Goal: Task Accomplishment & Management: Complete application form

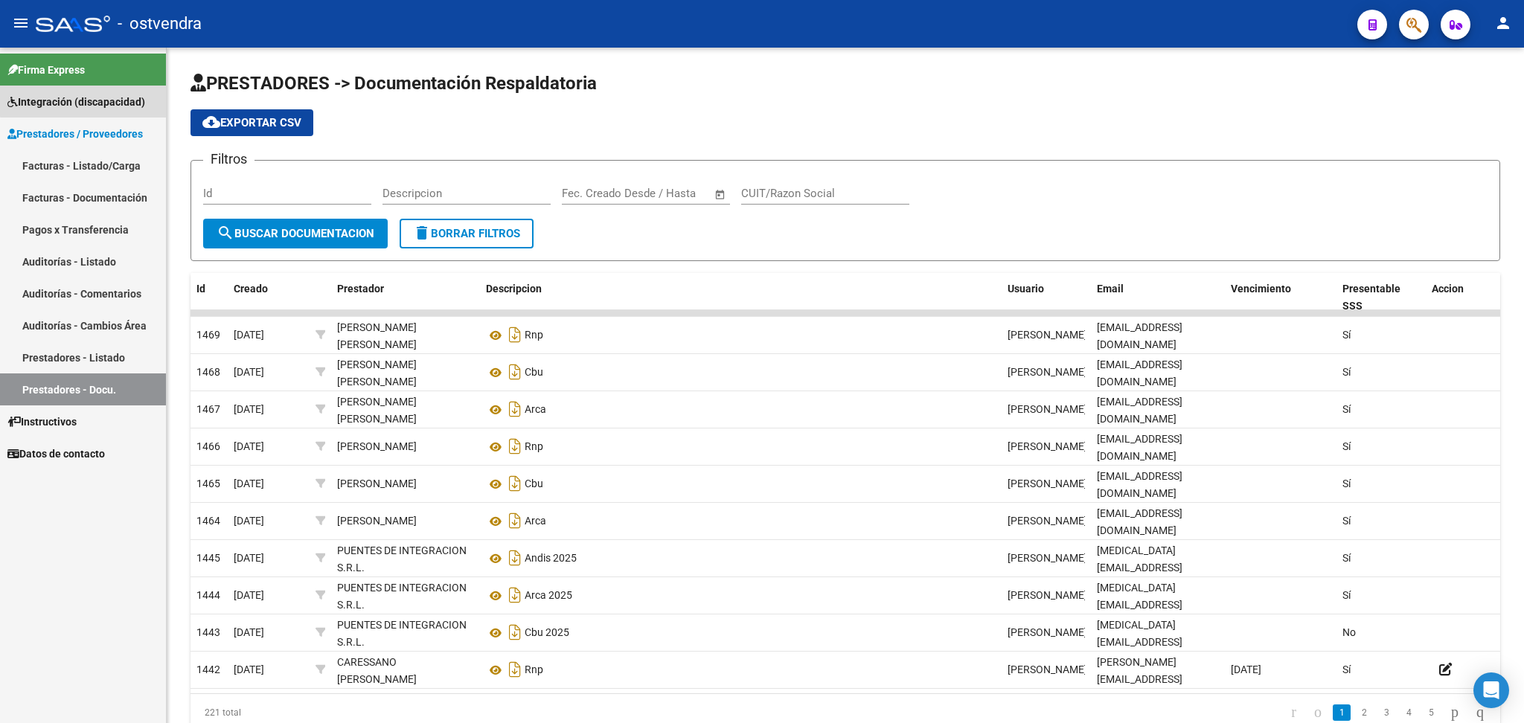
click at [85, 100] on span "Integración (discapacidad)" at bounding box center [76, 102] width 138 height 16
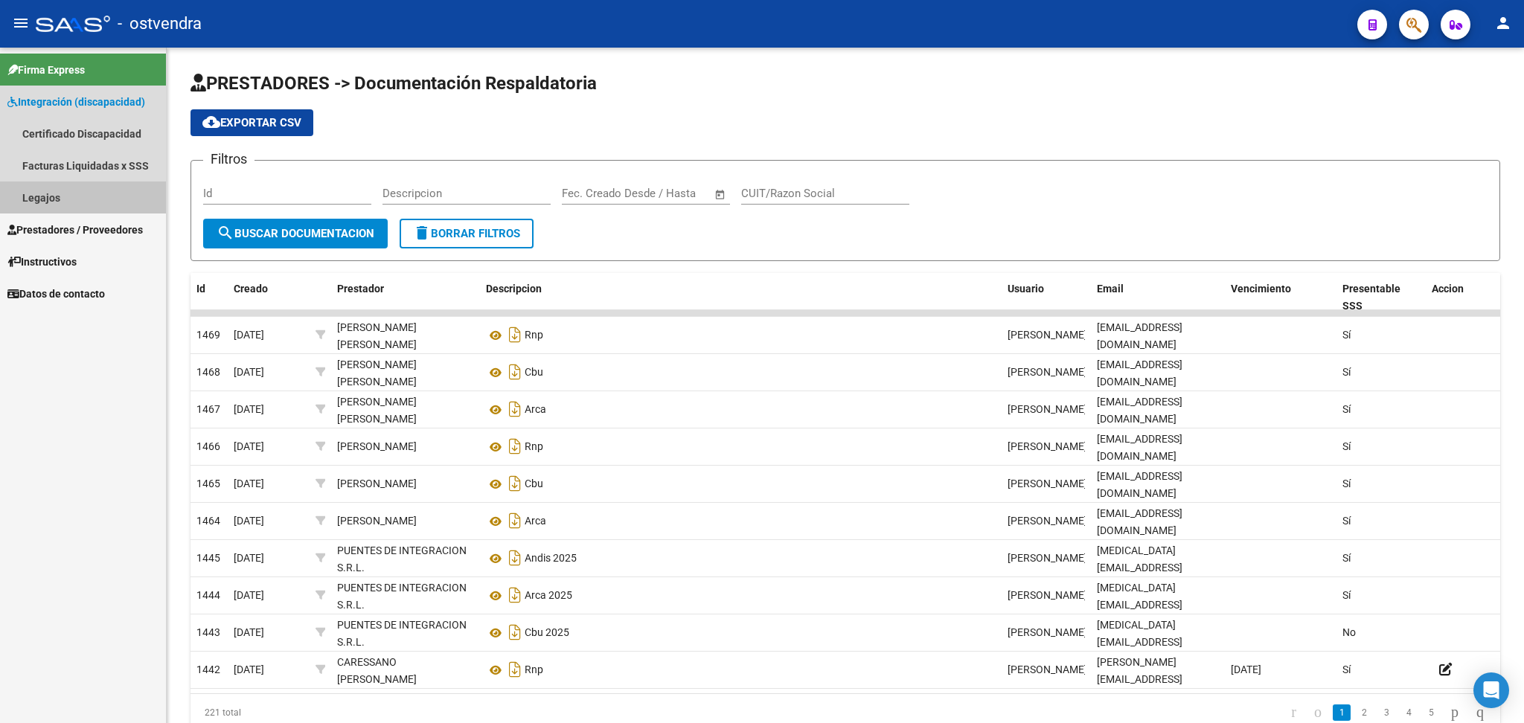
click at [28, 195] on link "Legajos" at bounding box center [83, 198] width 166 height 32
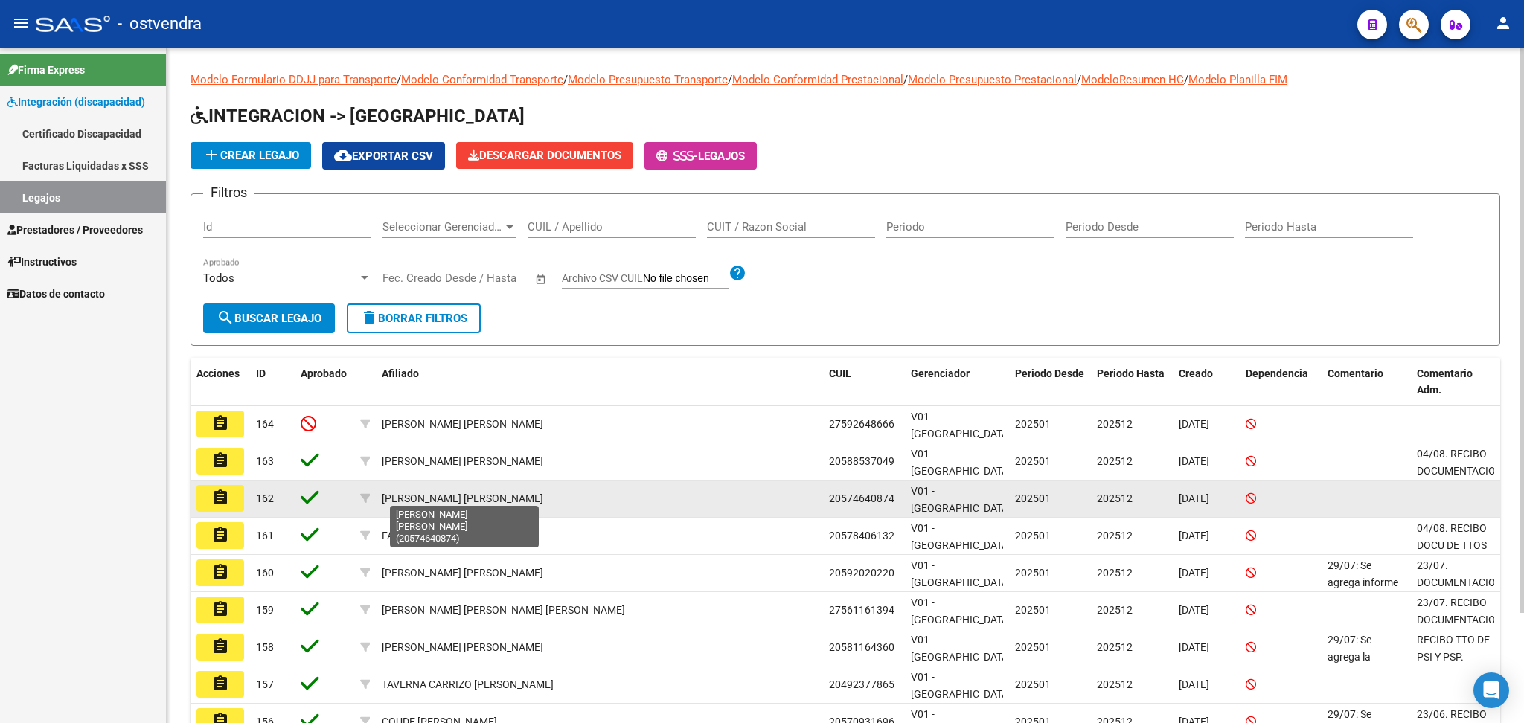
click at [402, 493] on div "[PERSON_NAME] [PERSON_NAME]" at bounding box center [462, 498] width 161 height 17
click at [219, 491] on mat-icon "assignment" at bounding box center [220, 498] width 18 height 18
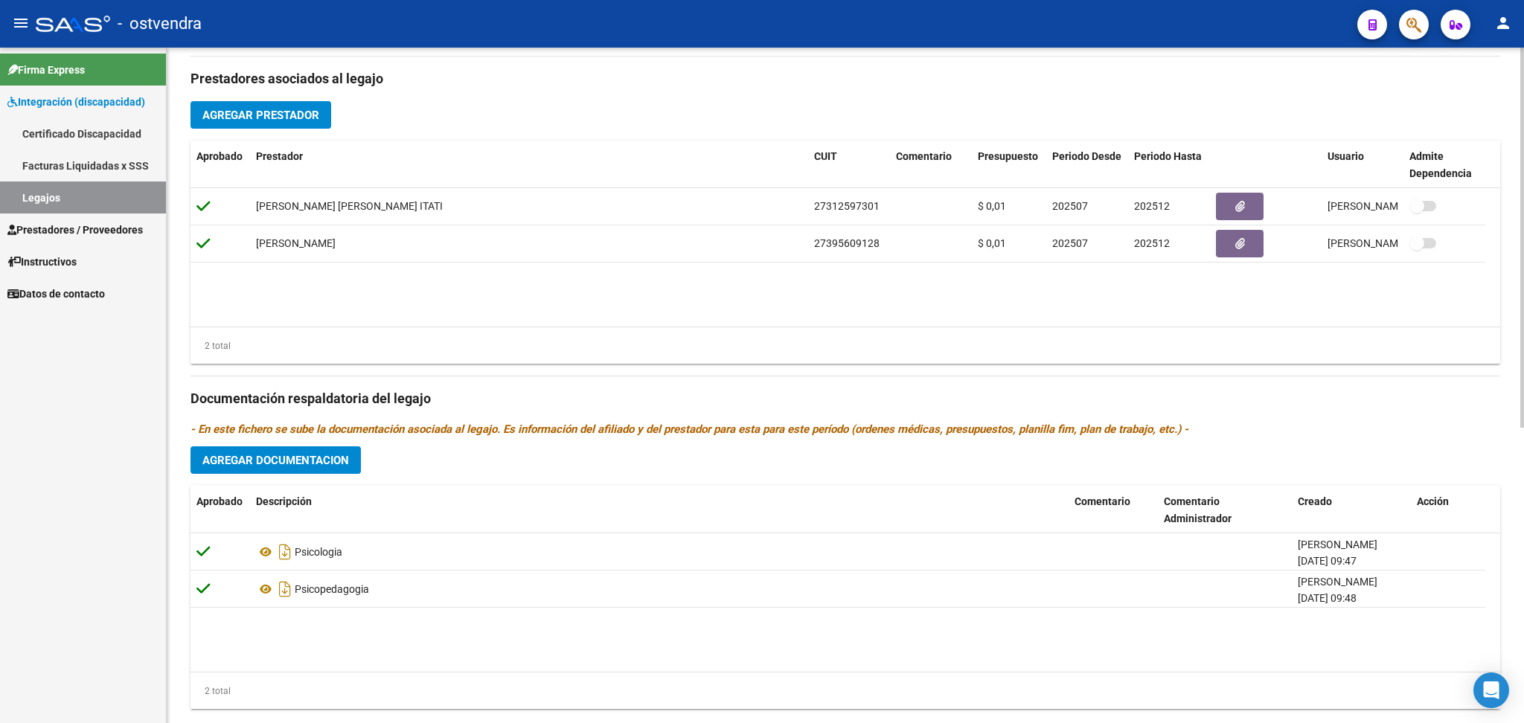
scroll to position [527, 0]
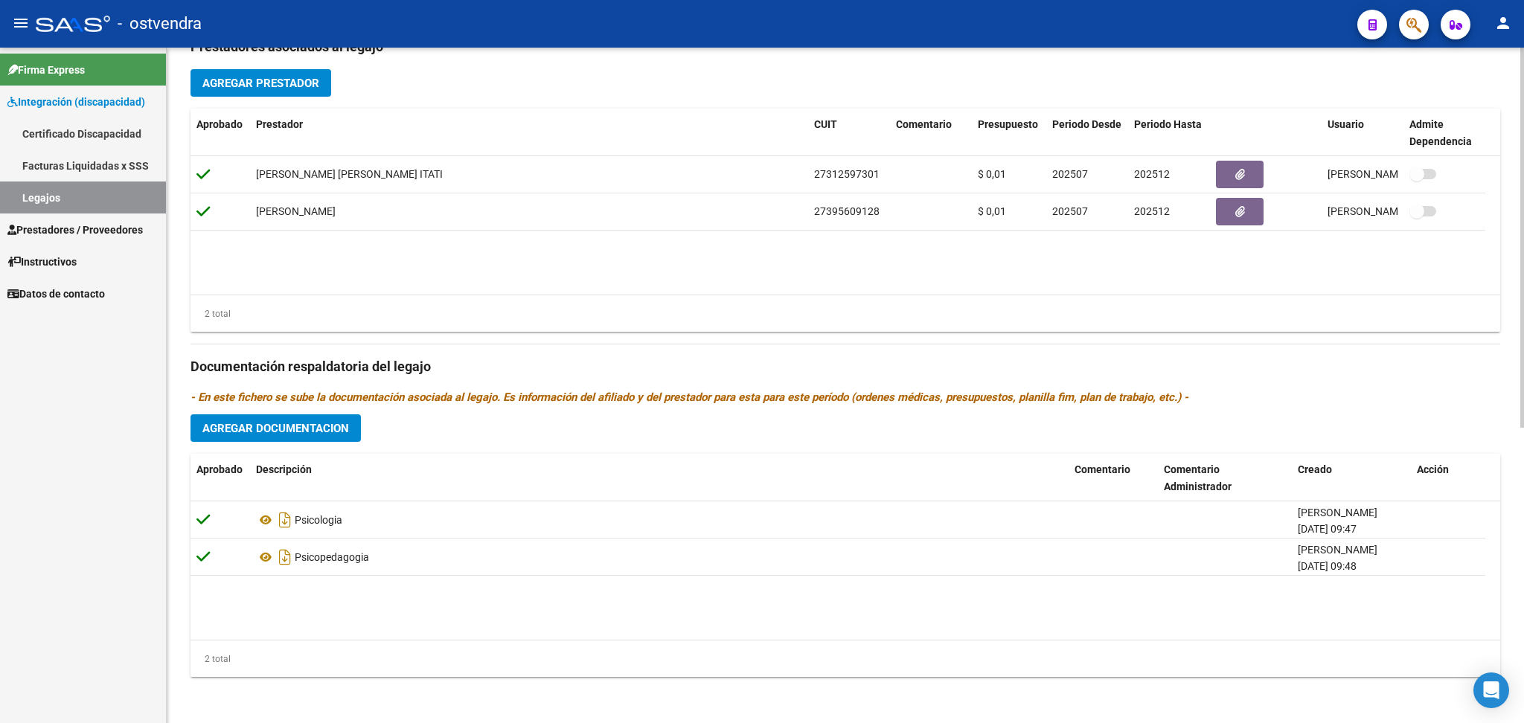
click at [1506, 481] on div "arrow_back Editar 162 save Guardar cambios Legajo de Integración Modelo Formula…" at bounding box center [847, 123] width 1361 height 1204
click at [245, 422] on span "Agregar Documentacion" at bounding box center [275, 428] width 147 height 13
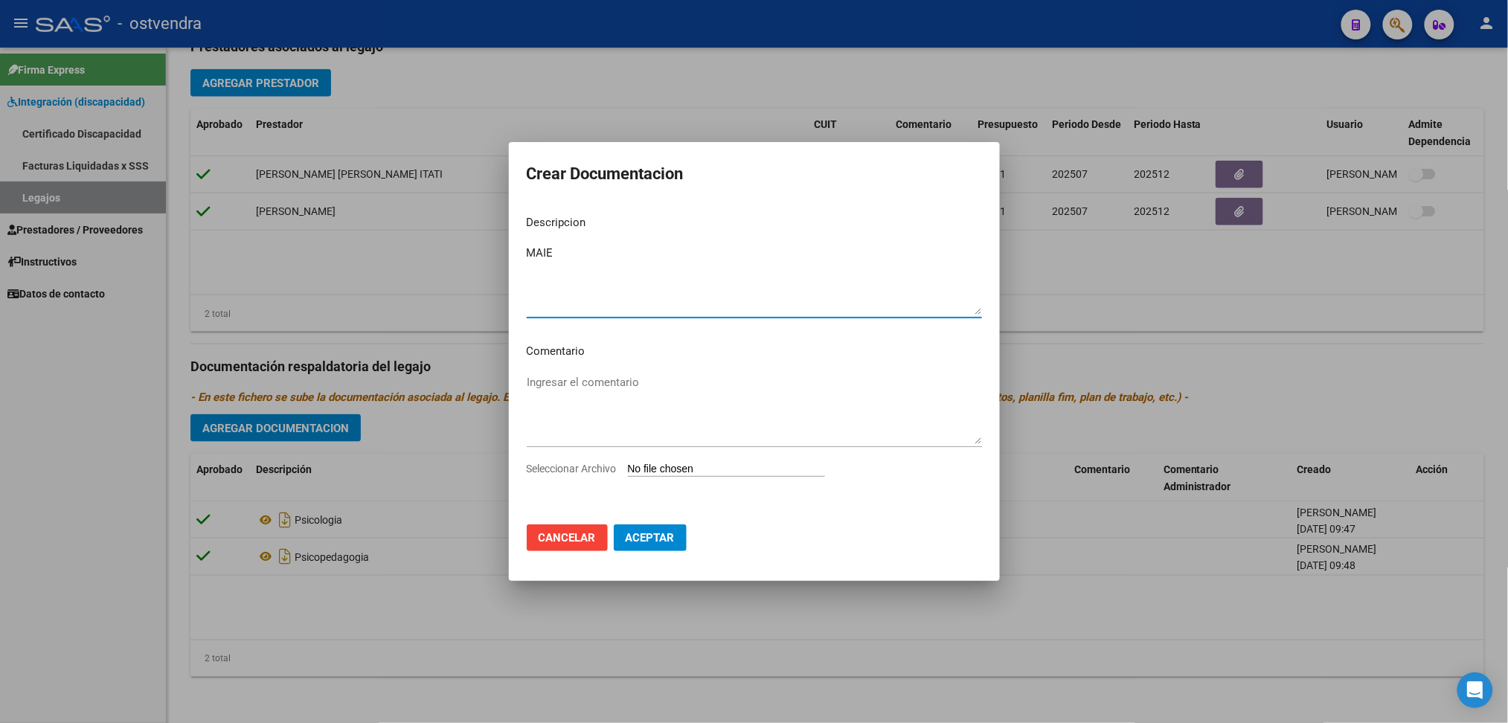
type textarea "MAIE"
click at [719, 465] on input "Seleccionar Archivo" at bounding box center [726, 470] width 197 height 14
type input "C:\fakepath\.[PERSON_NAME] [PERSON_NAME].pdf"
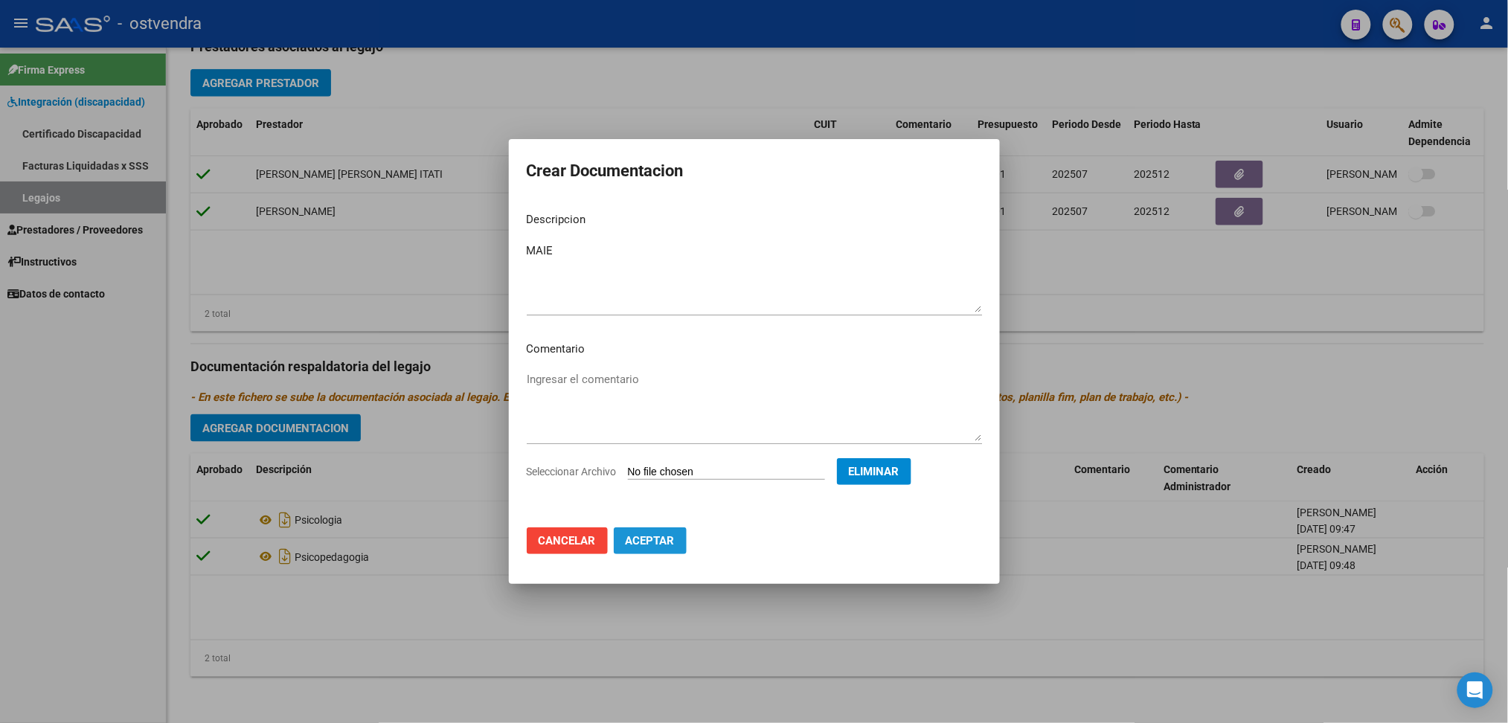
click at [646, 546] on span "Aceptar" at bounding box center [650, 540] width 49 height 13
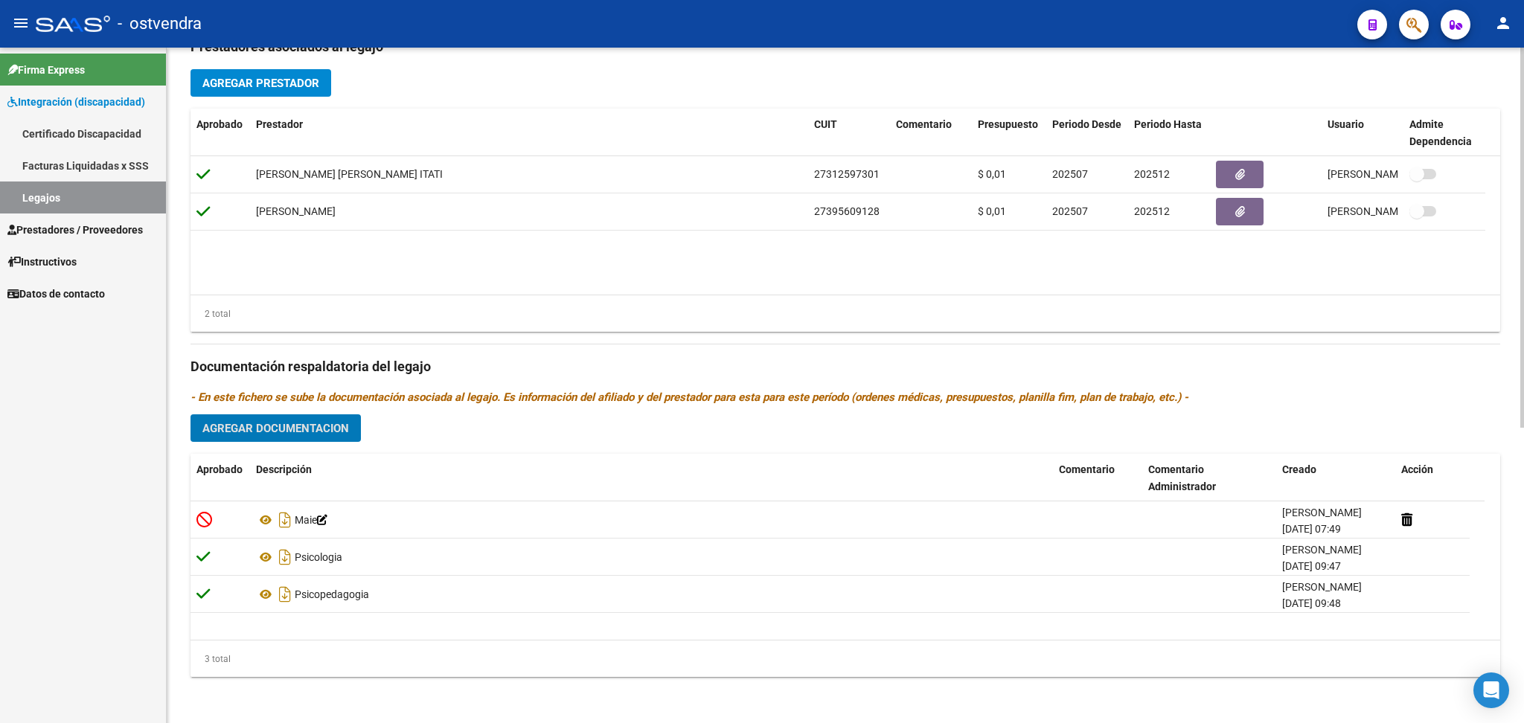
click at [287, 79] on span "Agregar Prestador" at bounding box center [260, 83] width 117 height 13
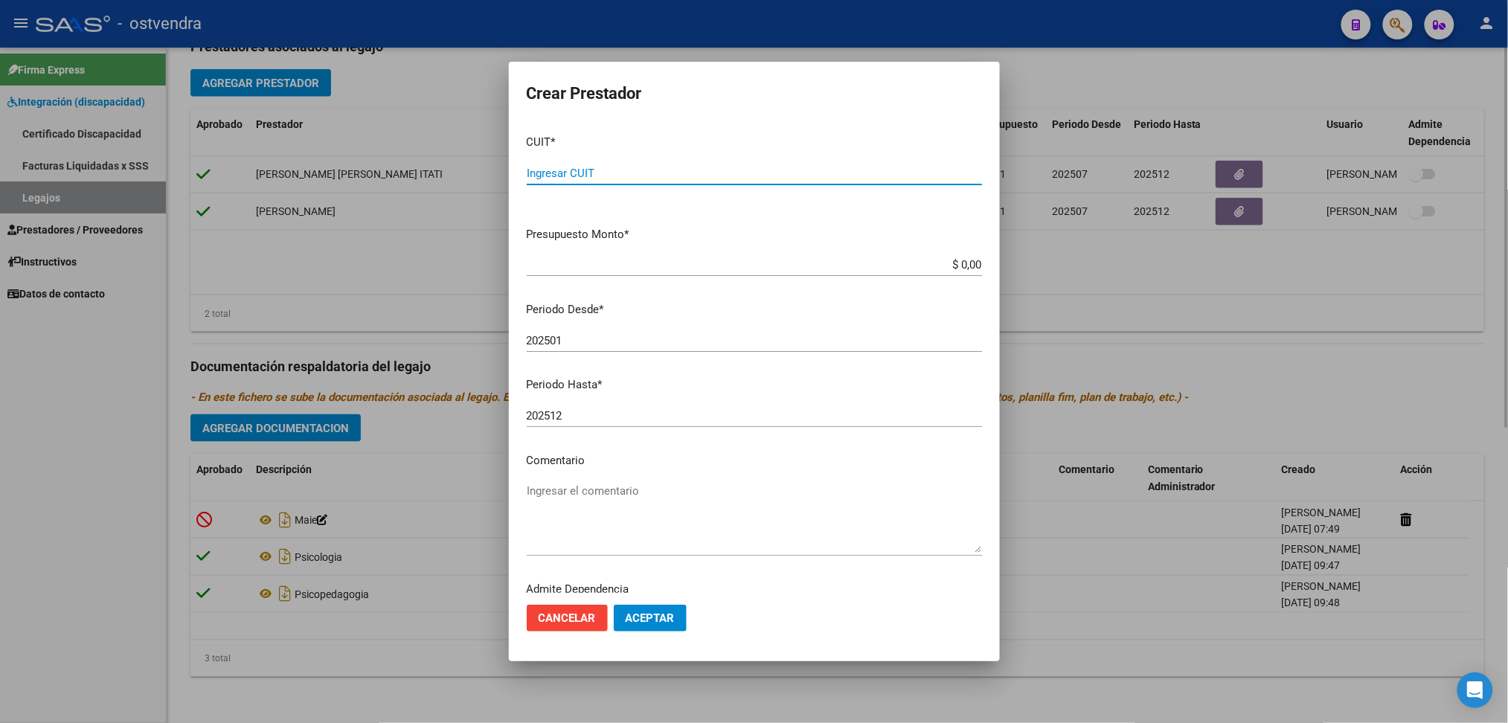
paste input "30-71204014-5"
type input "30-71204014-5"
type input "$ 0,01"
type input "202508"
click at [670, 626] on button "Aceptar" at bounding box center [650, 618] width 73 height 27
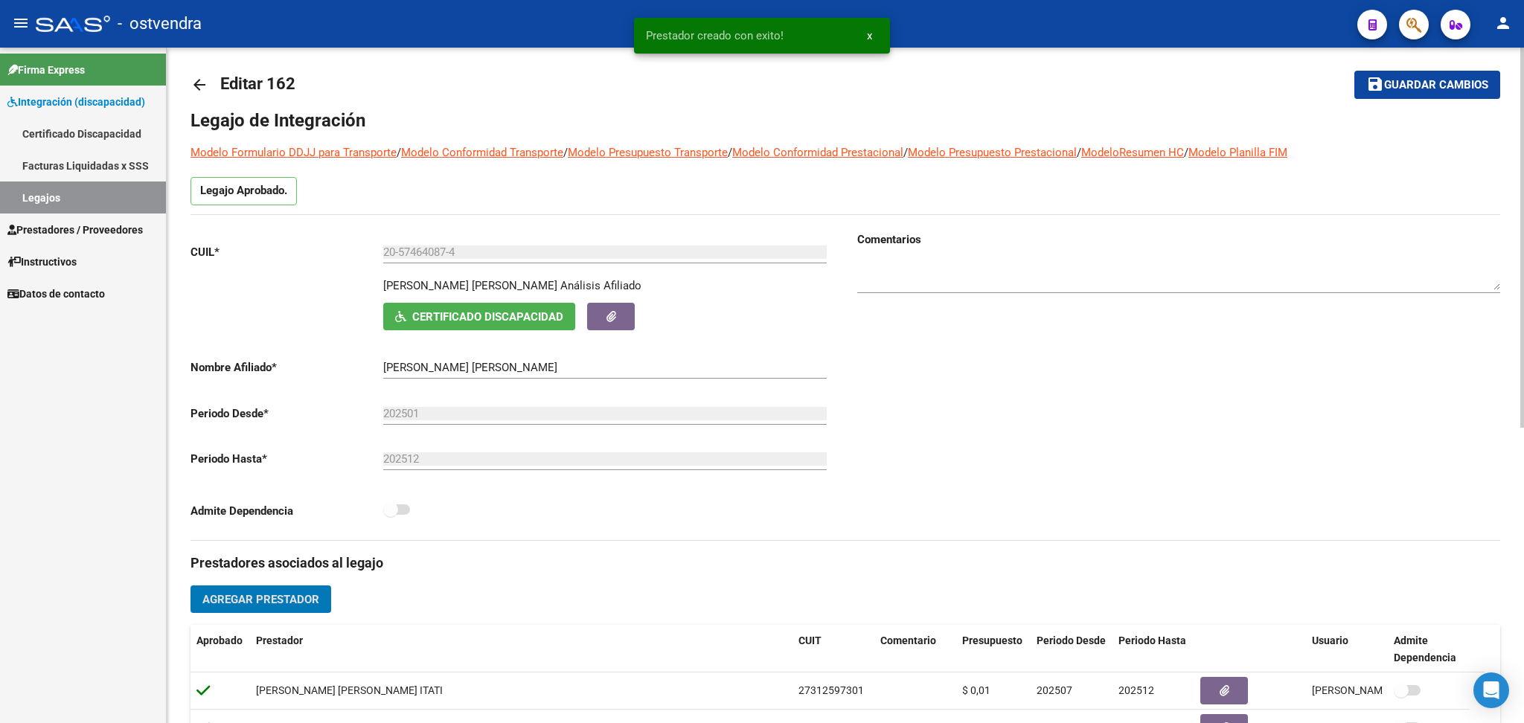
scroll to position [0, 0]
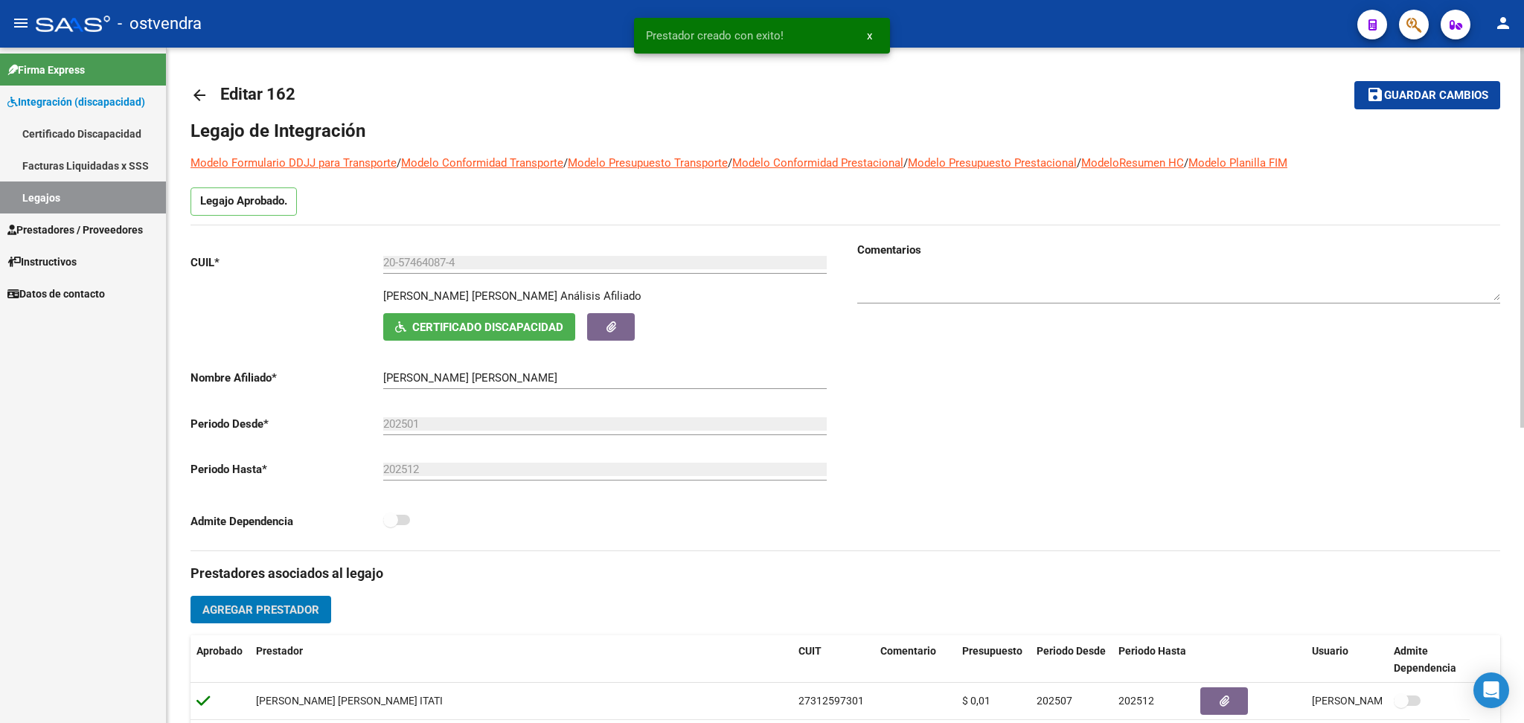
click at [1521, 33] on div "menu - ostvendra person Firma Express Integración (discapacidad) Certificado Di…" at bounding box center [762, 361] width 1524 height 723
click at [1433, 89] on span "Guardar cambios" at bounding box center [1436, 95] width 104 height 13
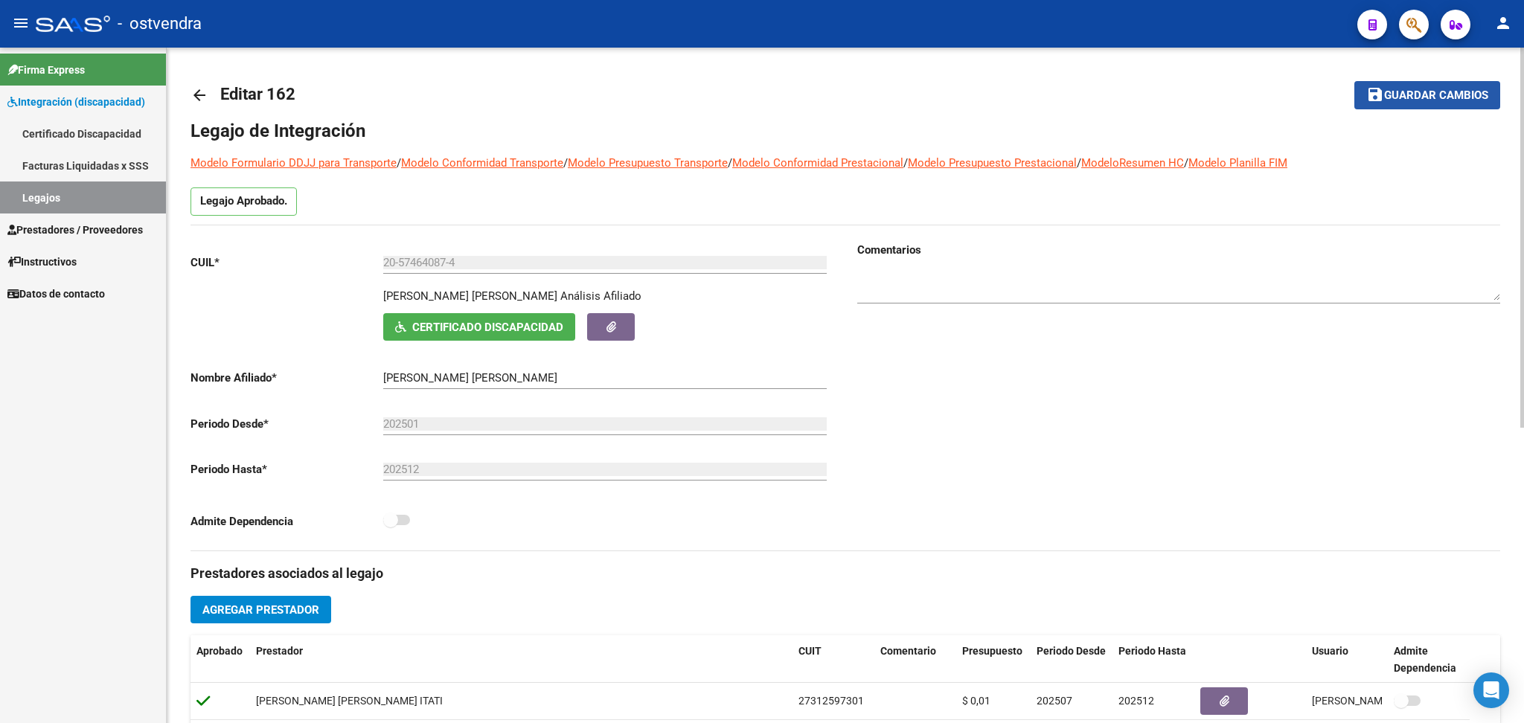
click at [1417, 93] on span "Guardar cambios" at bounding box center [1436, 95] width 104 height 13
